Goal: Task Accomplishment & Management: Use online tool/utility

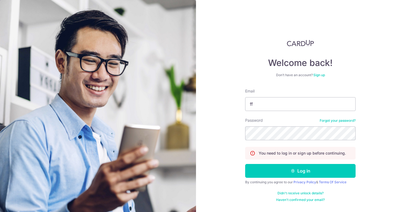
type input "f"
type input "[EMAIL_ADDRESS][DOMAIN_NAME]"
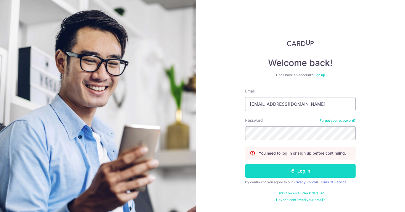
click at [298, 174] on button "Log in" at bounding box center [300, 171] width 110 height 14
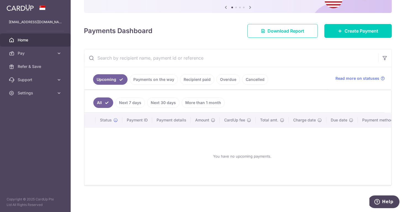
scroll to position [59, 0]
click at [34, 53] on span "Pay" at bounding box center [36, 54] width 36 height 6
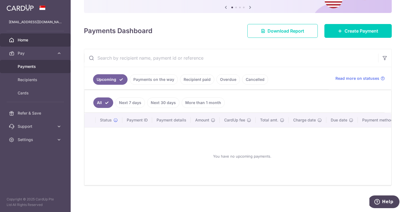
click at [31, 67] on span "Payments" at bounding box center [36, 67] width 36 height 6
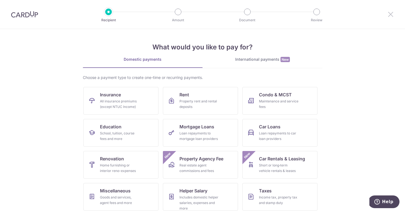
click at [390, 14] on icon at bounding box center [390, 14] width 7 height 7
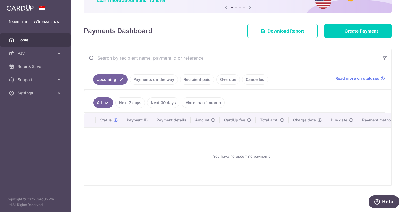
scroll to position [51, 0]
